Goal: Transaction & Acquisition: Book appointment/travel/reservation

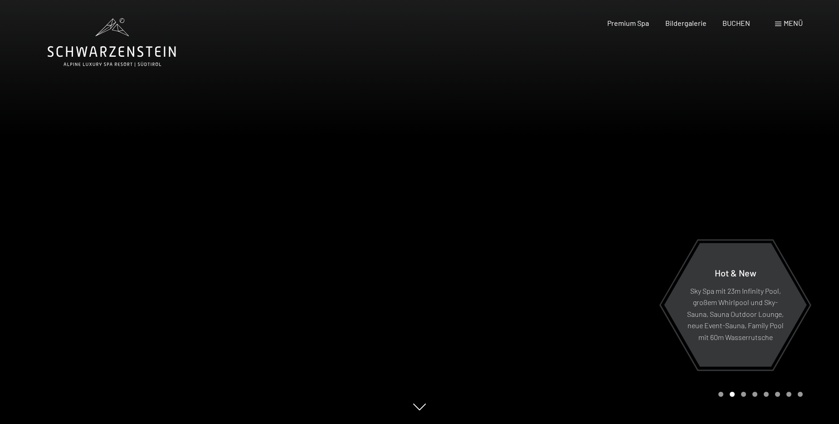
click at [788, 21] on span "Menü" at bounding box center [793, 23] width 19 height 9
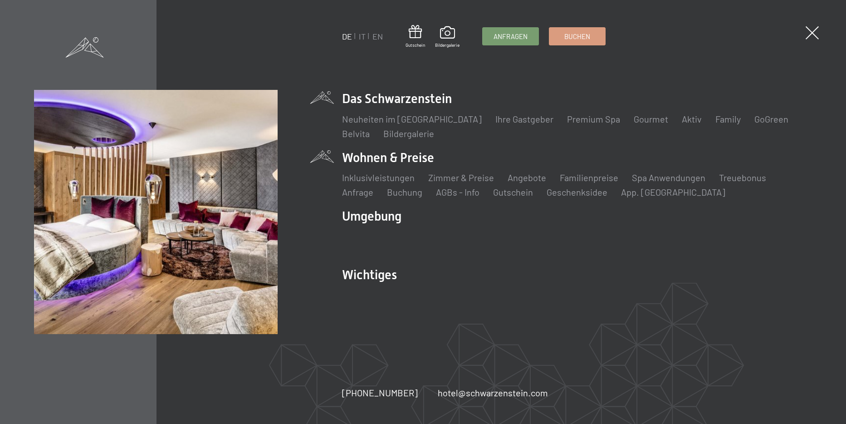
click at [414, 157] on li "Wohnen & Preise Inklusivleistungen [PERSON_NAME] & Preise Liste Angebote Liste …" at bounding box center [577, 173] width 470 height 49
click at [463, 178] on link "Zimmer & Preise" at bounding box center [461, 177] width 66 height 11
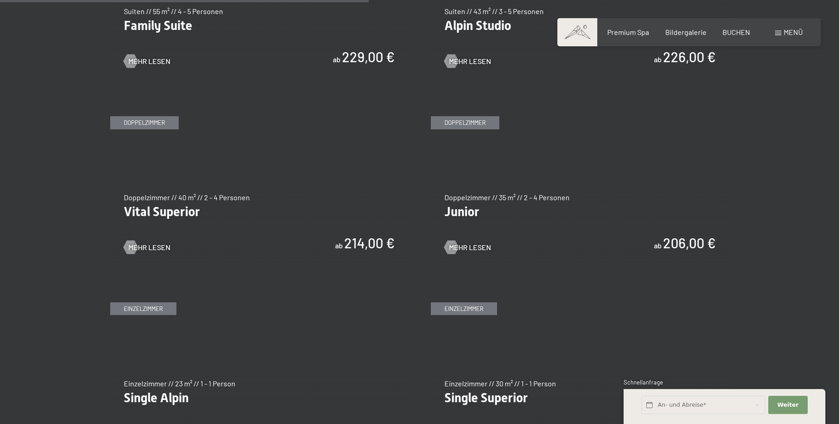
scroll to position [1225, 0]
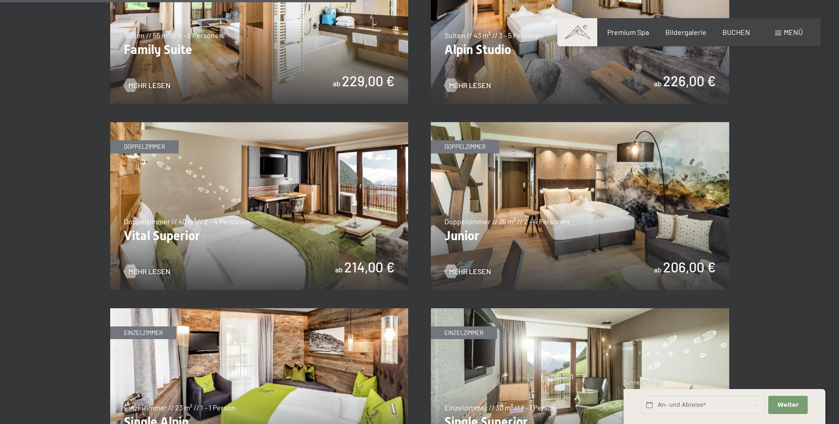
click at [210, 255] on img at bounding box center [259, 206] width 299 height 168
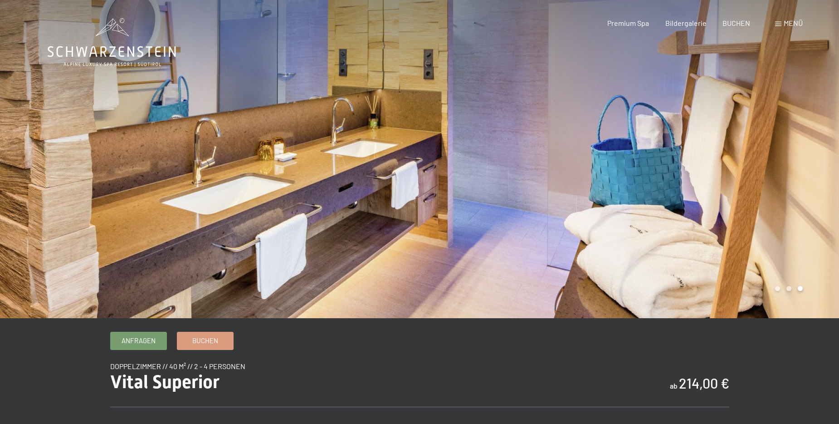
click at [790, 20] on span "Menü" at bounding box center [793, 23] width 19 height 9
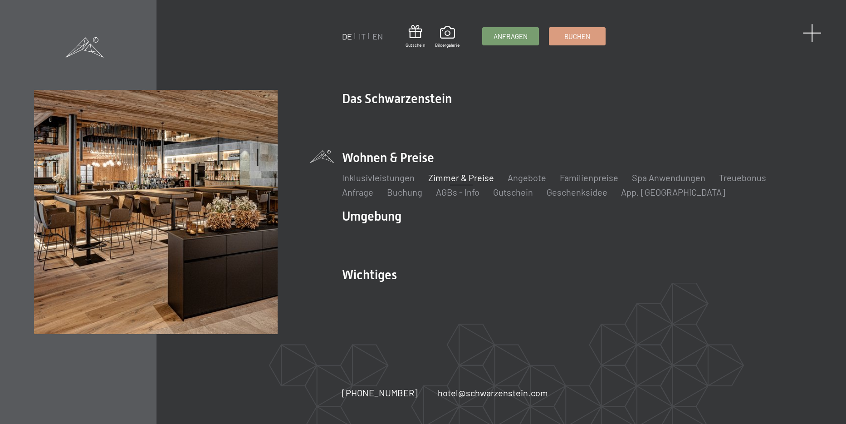
click at [812, 29] on span at bounding box center [812, 33] width 19 height 19
